Goal: Download file/media

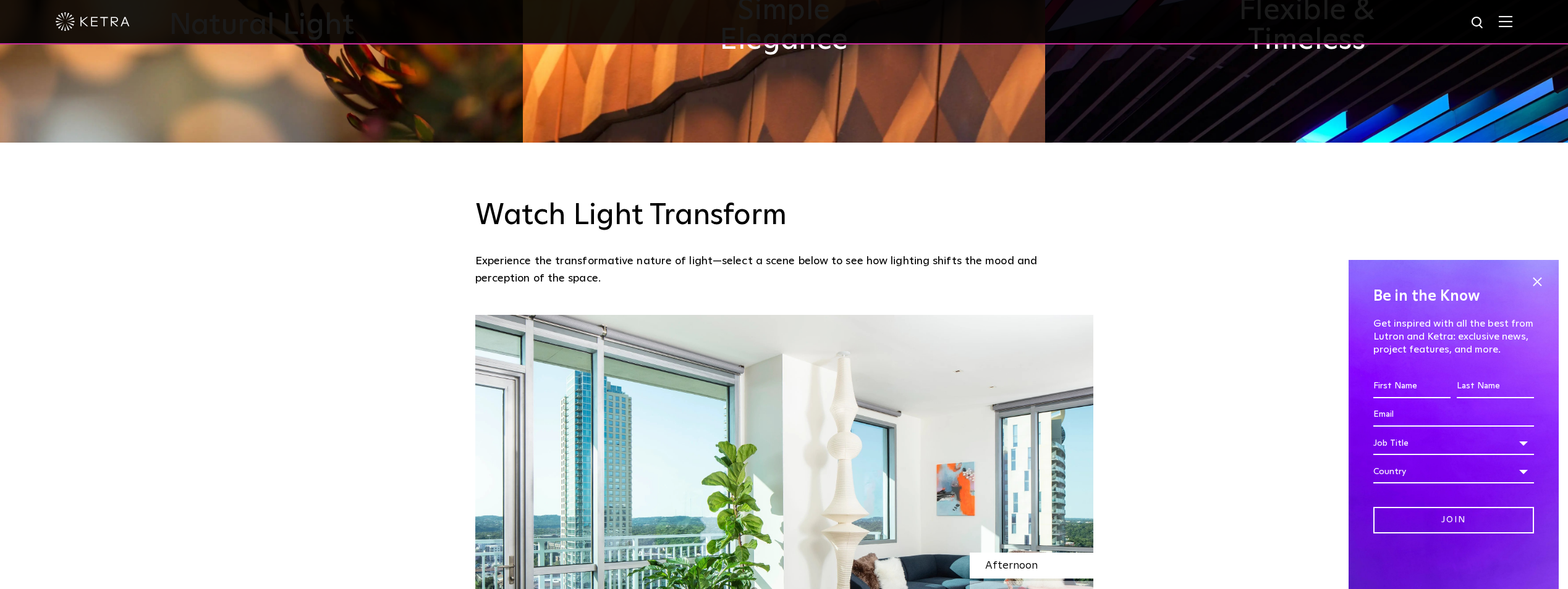
scroll to position [494, 0]
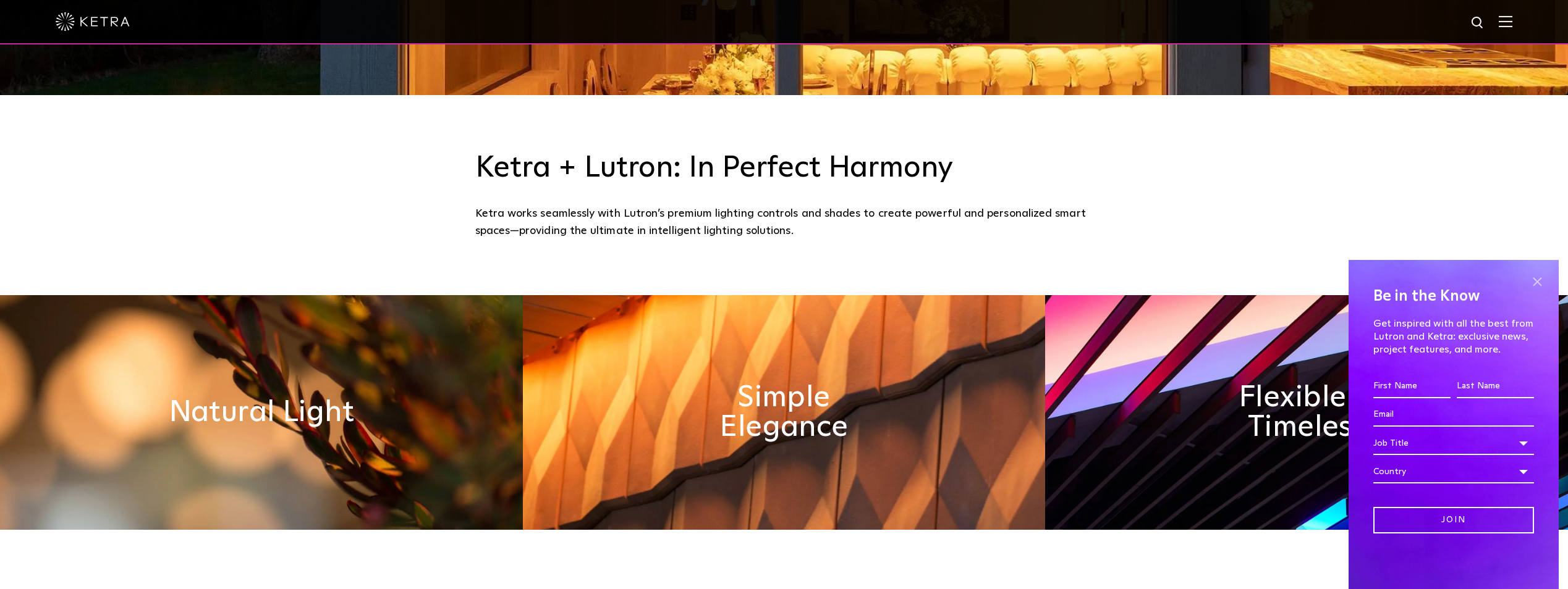
click at [1543, 279] on span at bounding box center [1537, 281] width 19 height 19
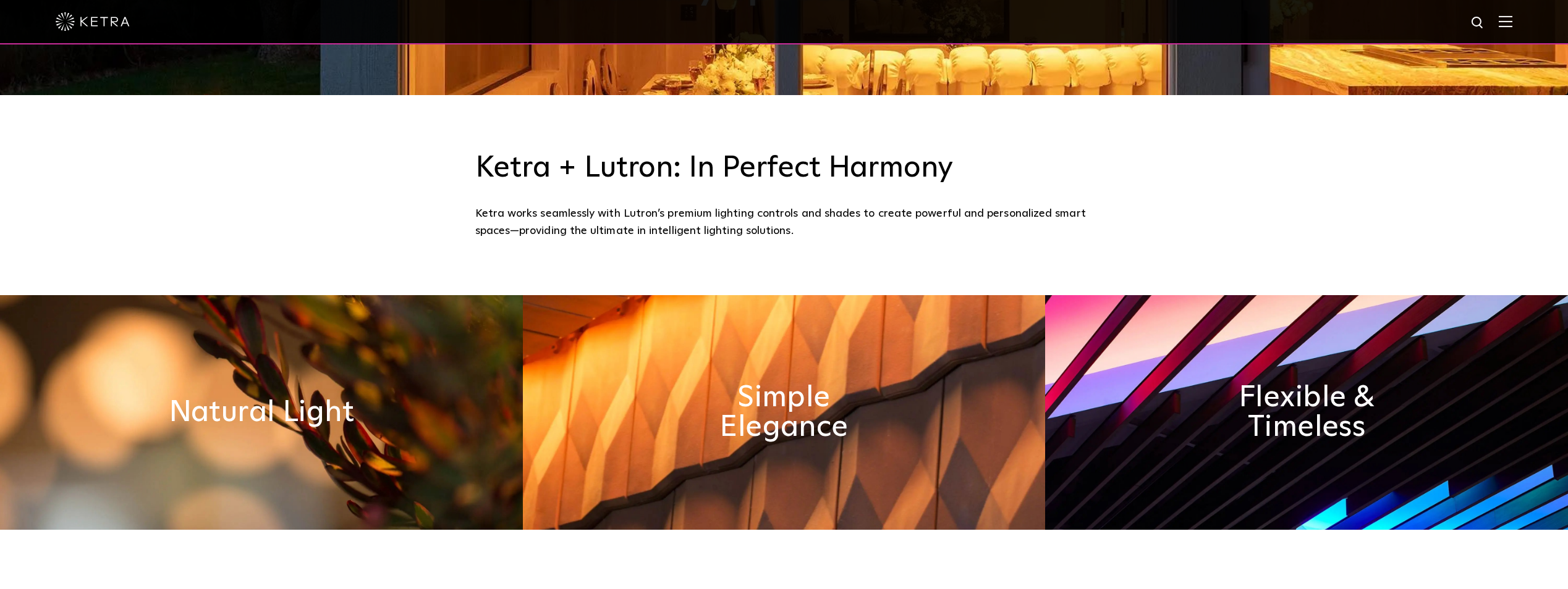
click at [1512, 21] on img at bounding box center [1506, 21] width 14 height 12
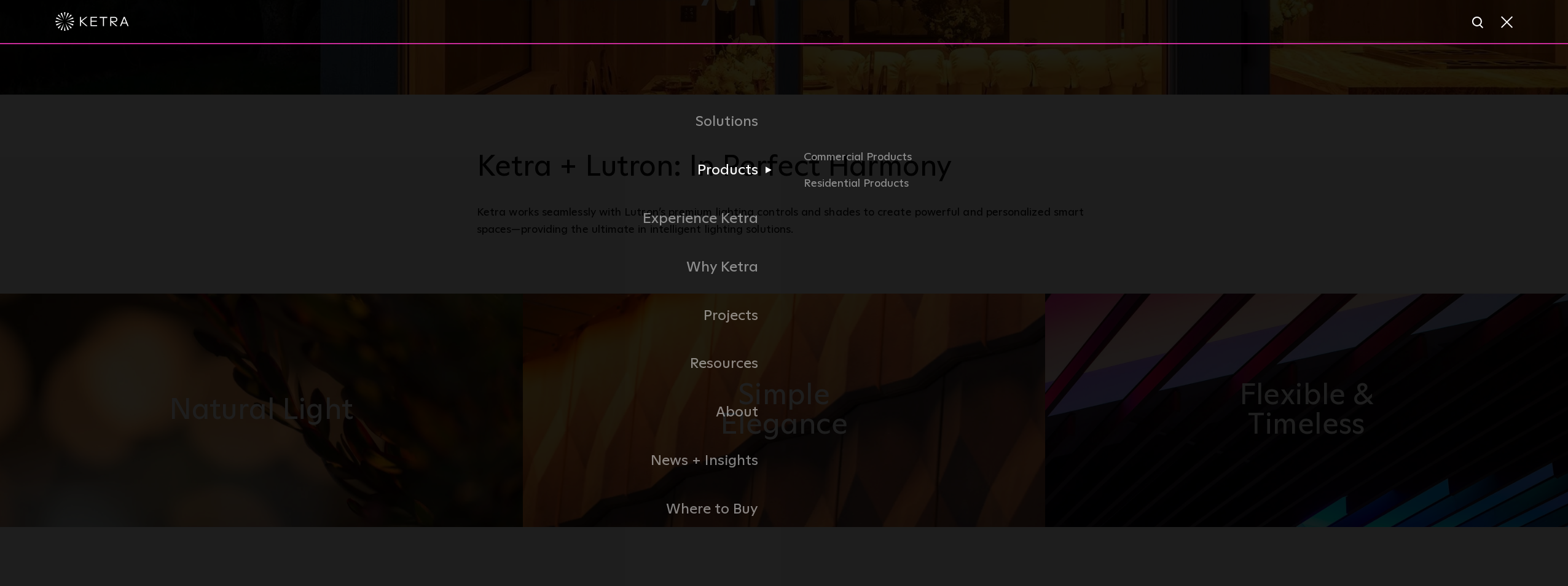
click at [747, 177] on link "Products" at bounding box center [630, 170] width 307 height 48
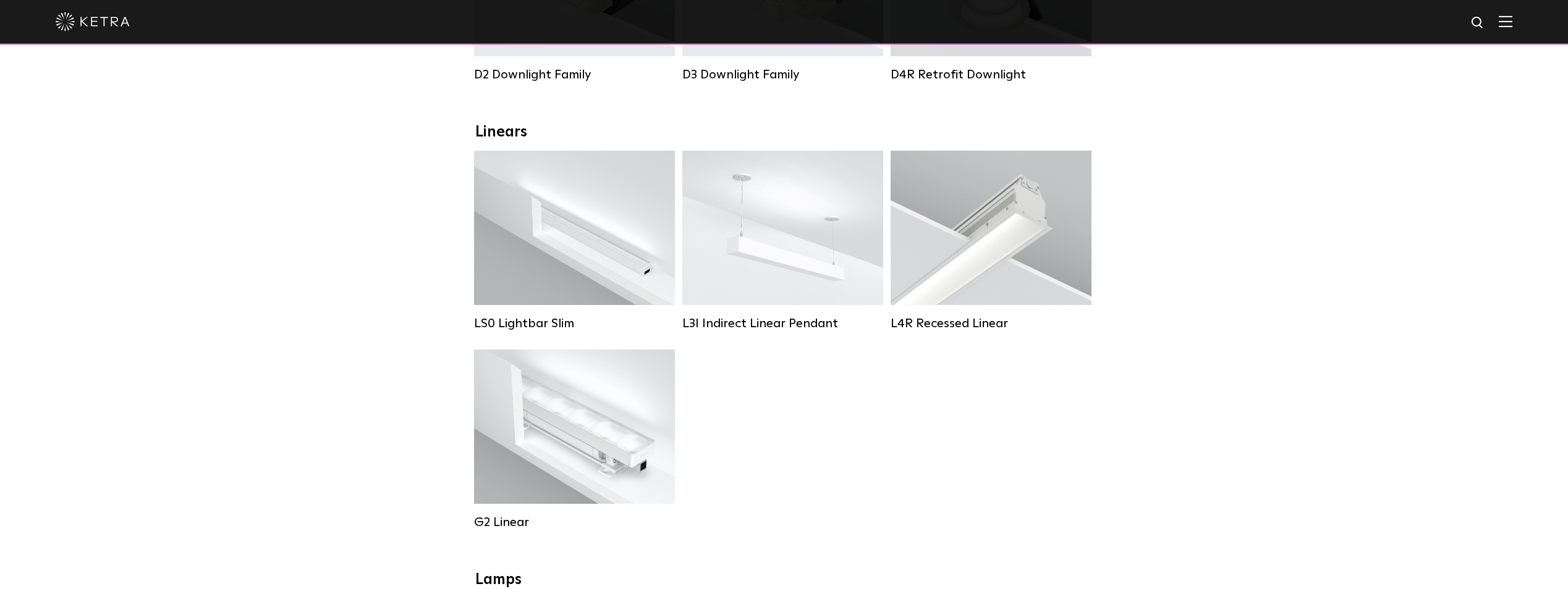
scroll to position [432, 0]
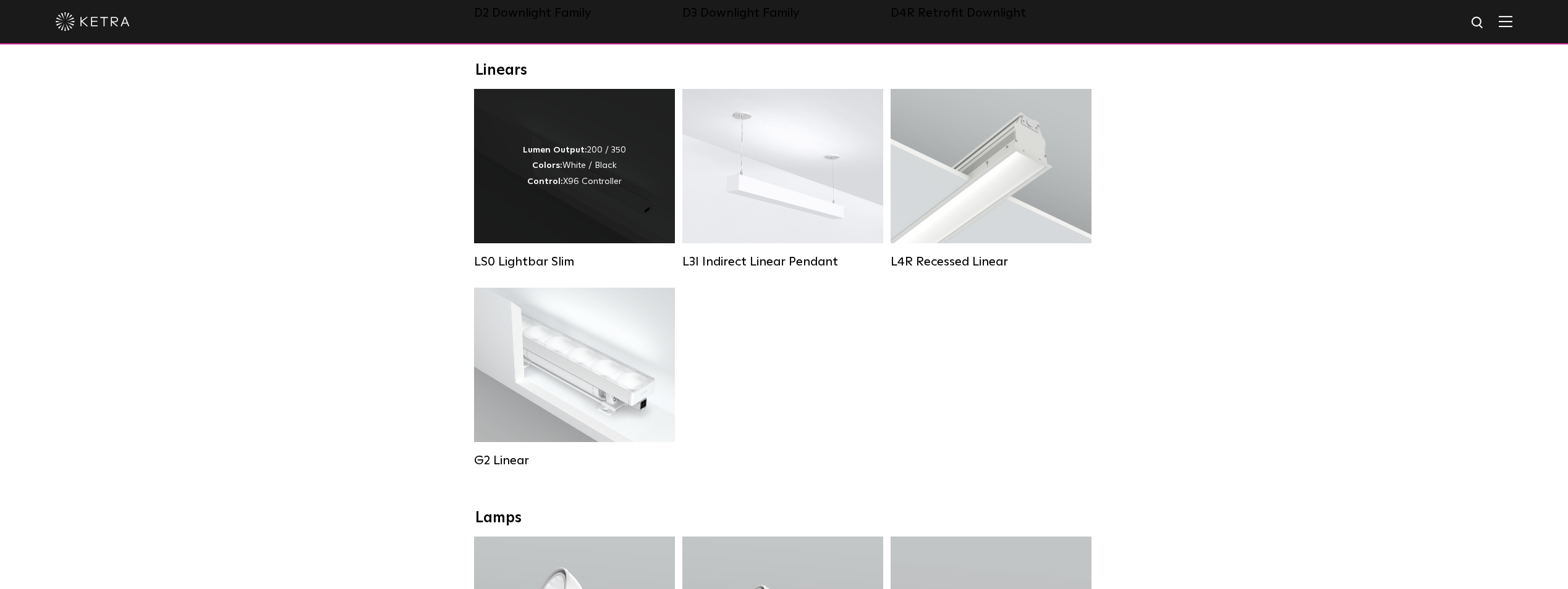
click at [649, 212] on div "Lumen Output: 200 / 350 Colors: White / Black Control: X96 Controller" at bounding box center [574, 166] width 201 height 154
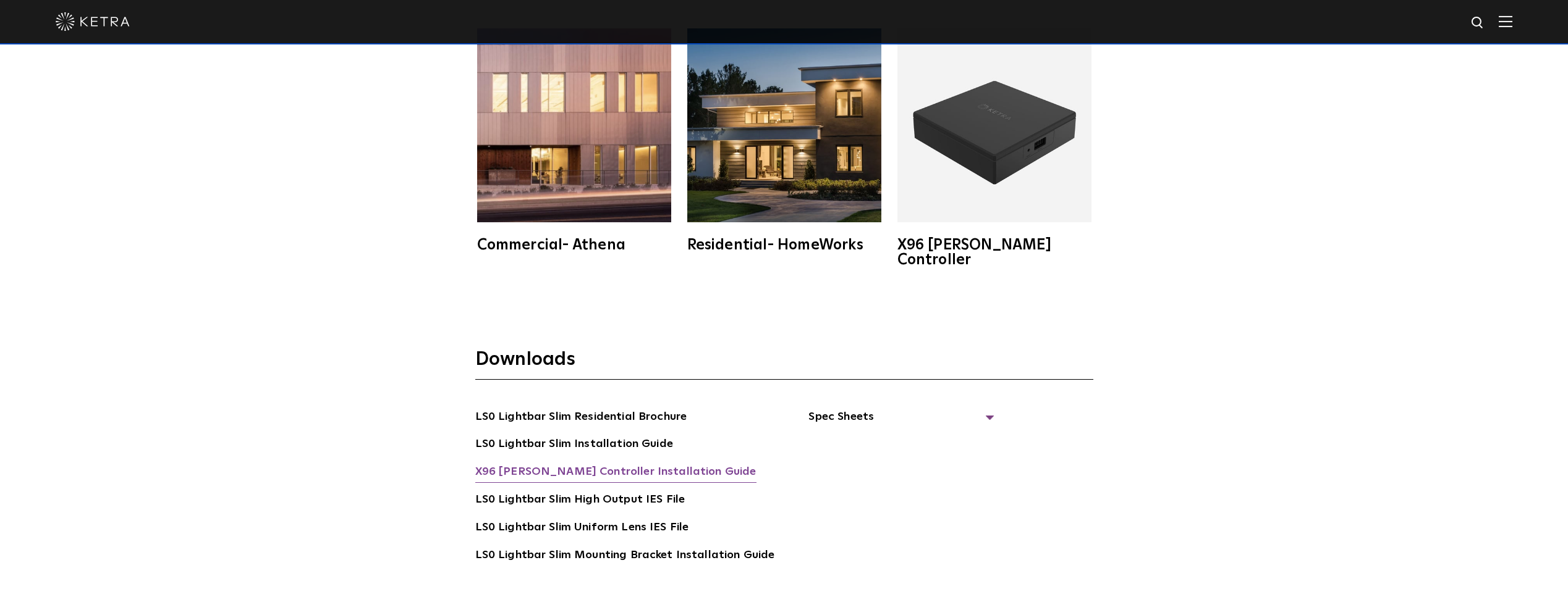
scroll to position [2594, 0]
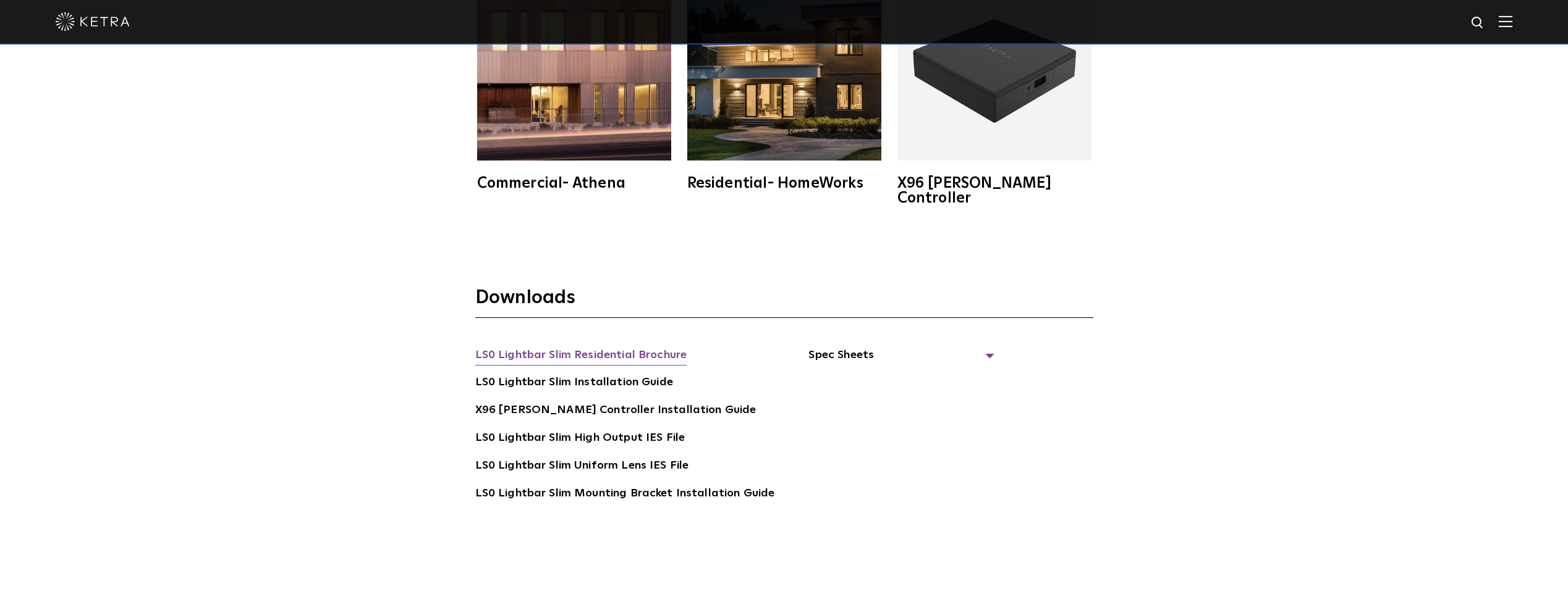
click at [662, 347] on link "LS0 Lightbar Slim Residential Brochure" at bounding box center [581, 357] width 212 height 20
